Goal: Navigation & Orientation: Go to known website

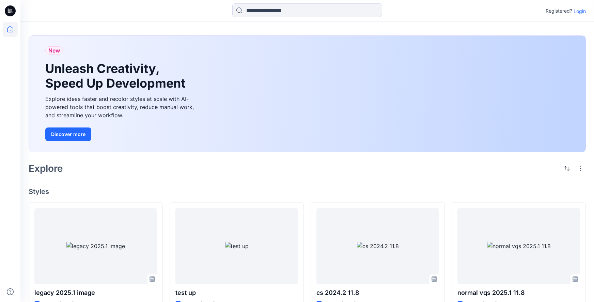
click at [575, 16] on div "Registered? Login" at bounding box center [306, 10] width 573 height 15
click at [577, 14] on p "Login" at bounding box center [580, 10] width 12 height 7
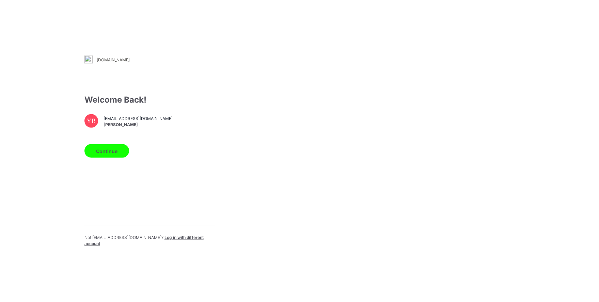
click at [108, 146] on button "Continue" at bounding box center [106, 151] width 45 height 14
